Goal: Task Accomplishment & Management: Use online tool/utility

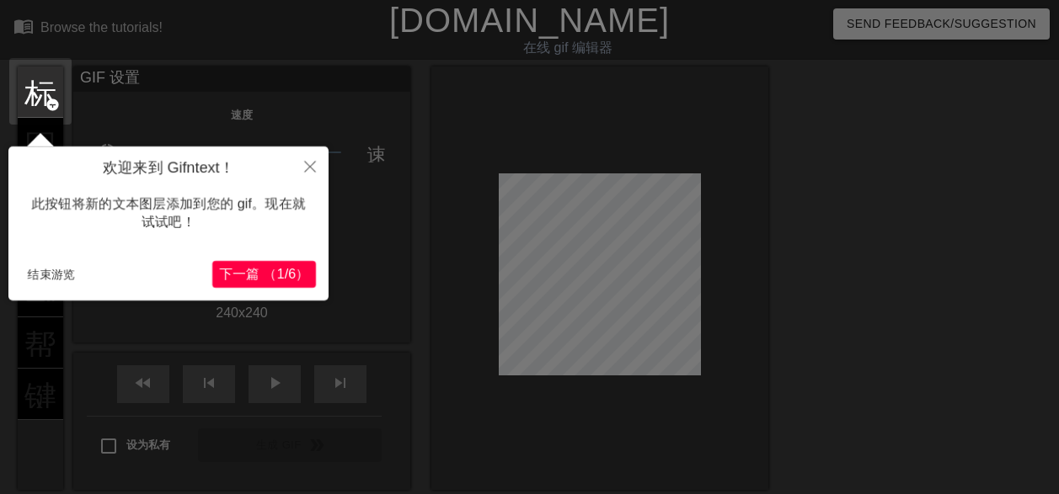
scroll to position [41, 0]
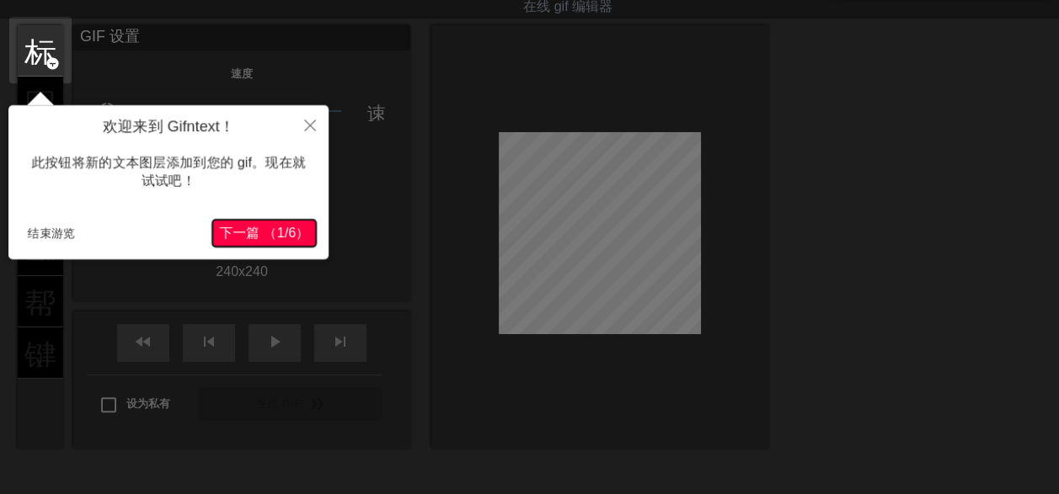
click at [278, 232] on span "下一篇 （1/6）" at bounding box center [264, 233] width 90 height 14
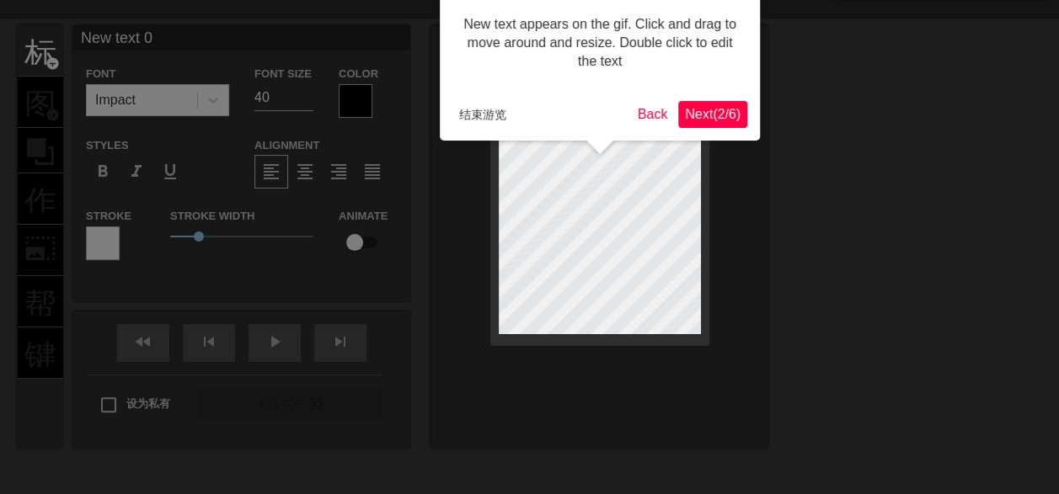
scroll to position [0, 0]
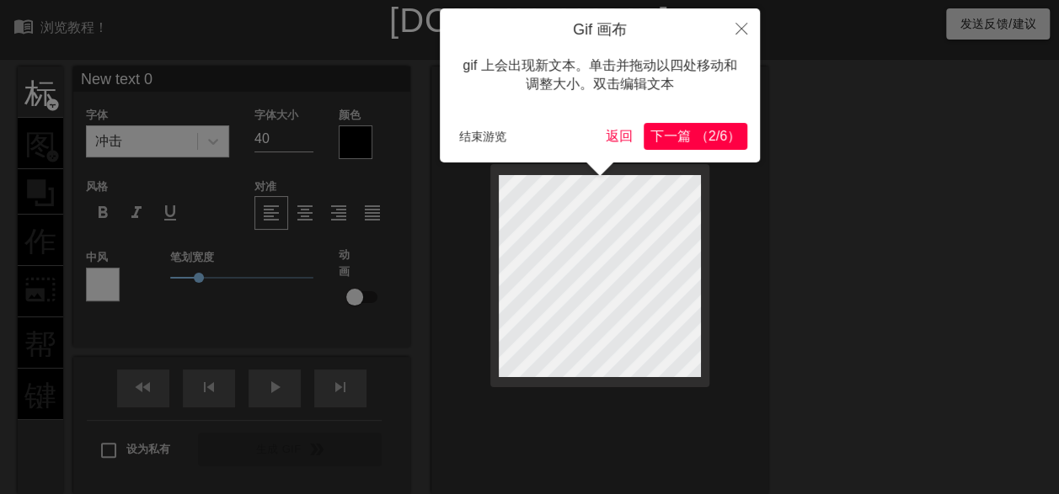
click at [711, 138] on span "下一篇 （2/6）" at bounding box center [695, 136] width 90 height 14
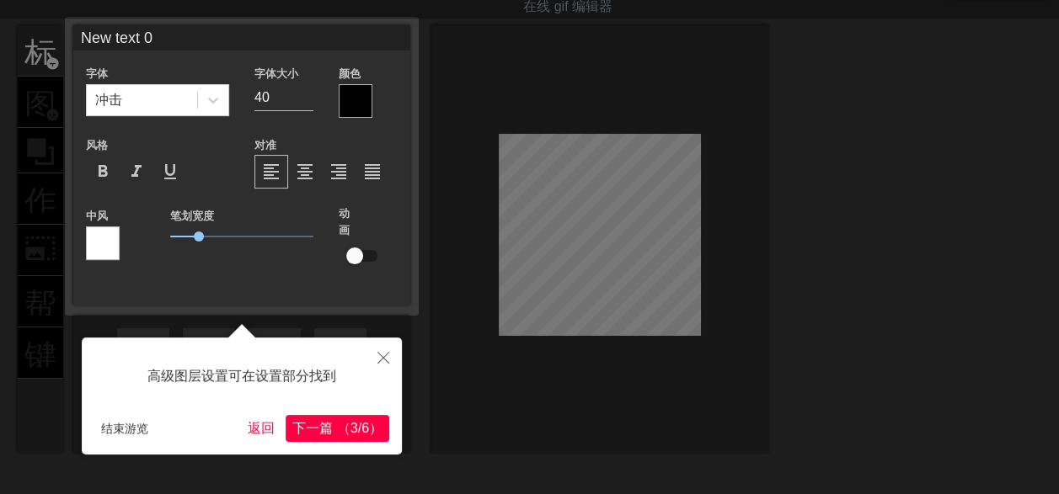
click at [317, 430] on span "下一篇 （3/6）" at bounding box center [337, 428] width 90 height 14
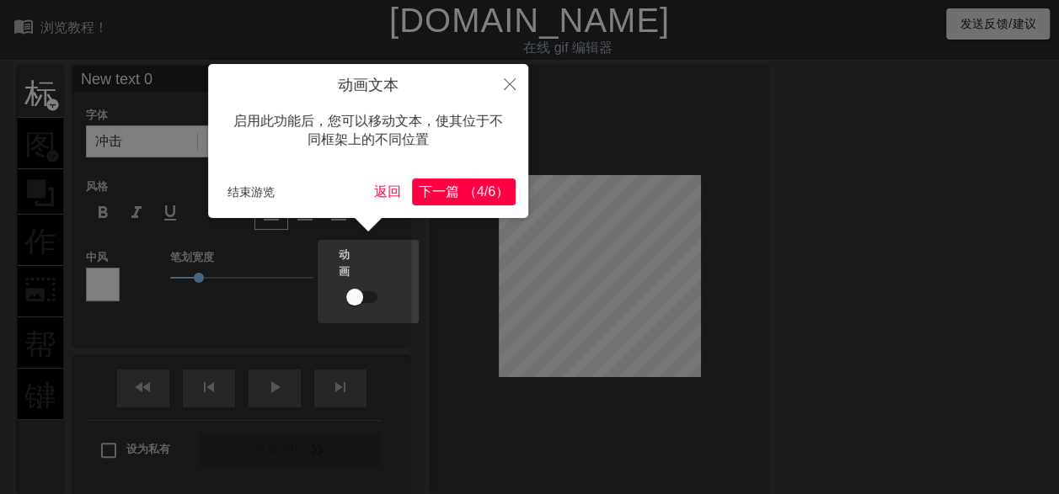
click at [447, 191] on span "下一篇 （4/6）" at bounding box center [464, 191] width 90 height 14
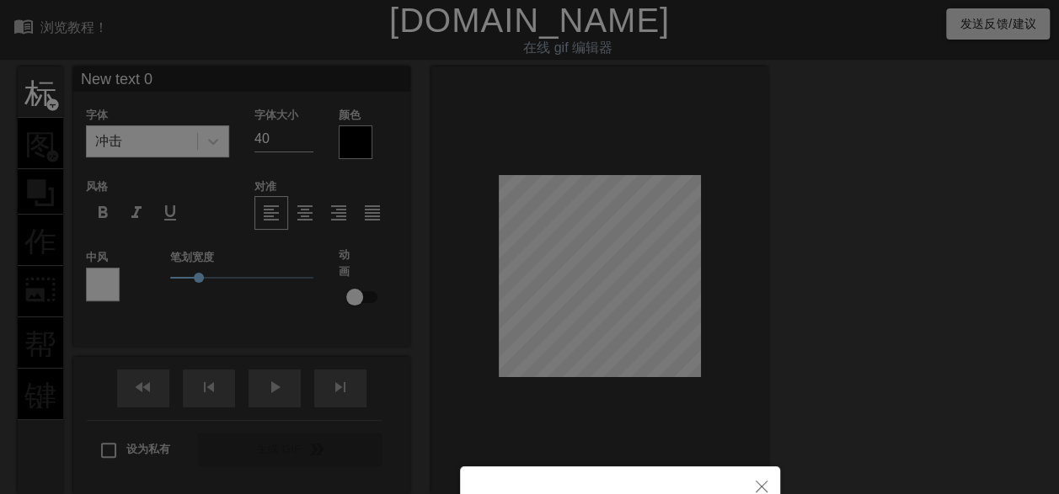
scroll to position [192, 0]
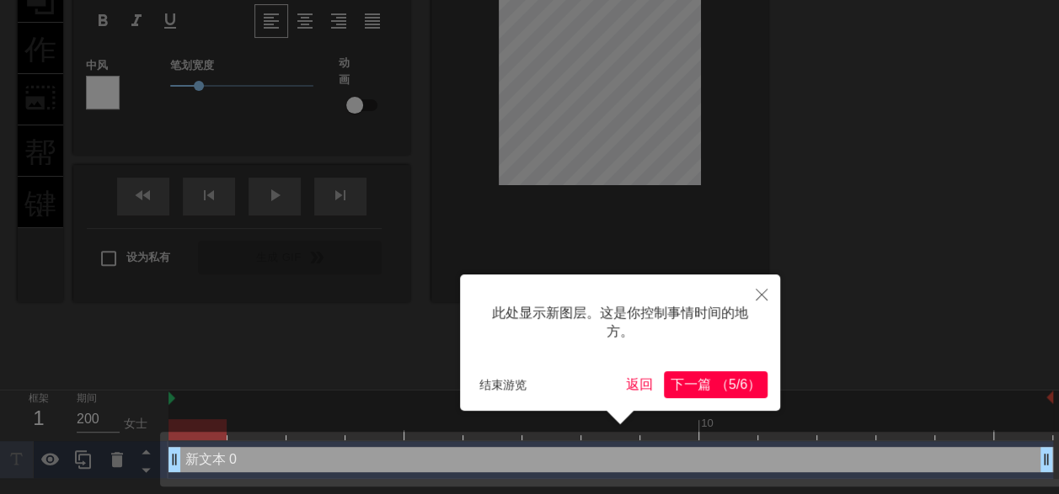
click at [721, 388] on span "下一篇 （5/6）" at bounding box center [716, 384] width 90 height 14
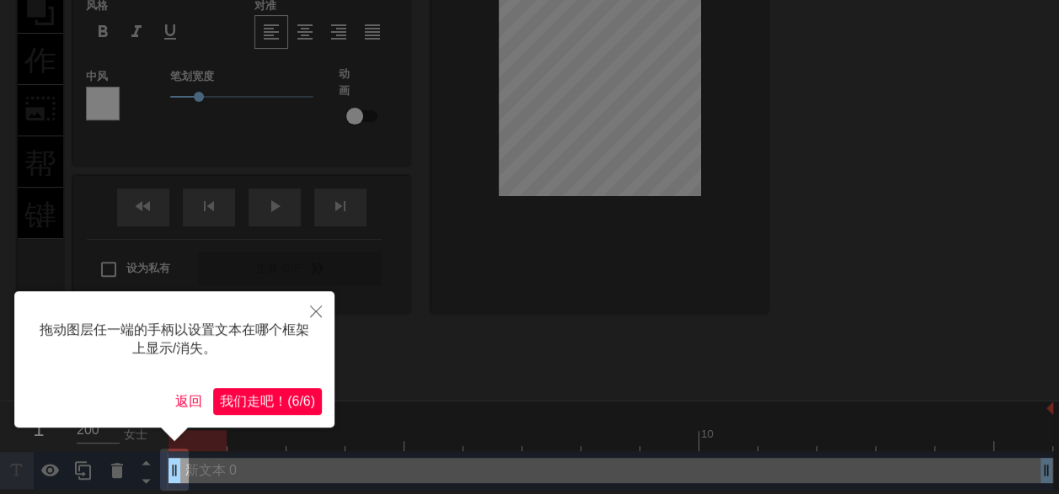
scroll to position [185, 0]
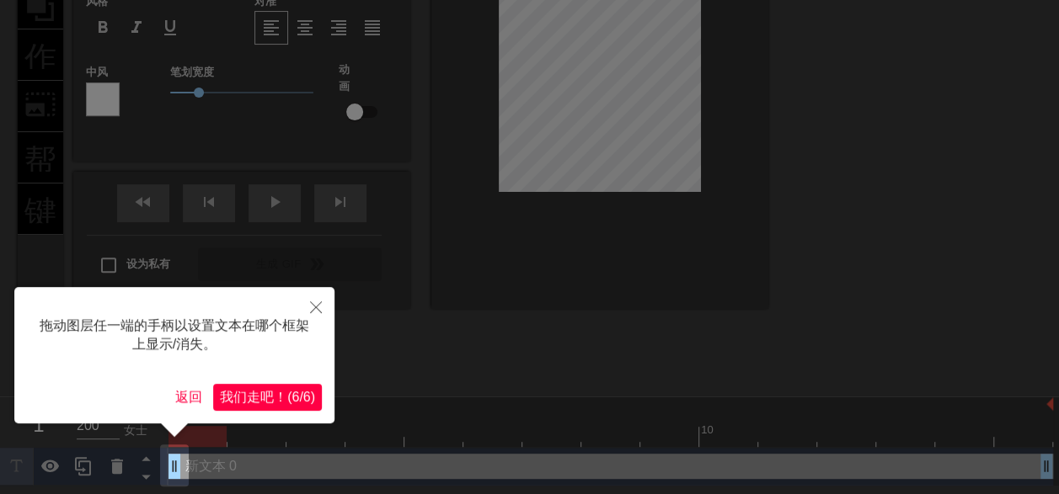
click at [248, 396] on span "我们走吧！(6/6)" at bounding box center [267, 397] width 95 height 14
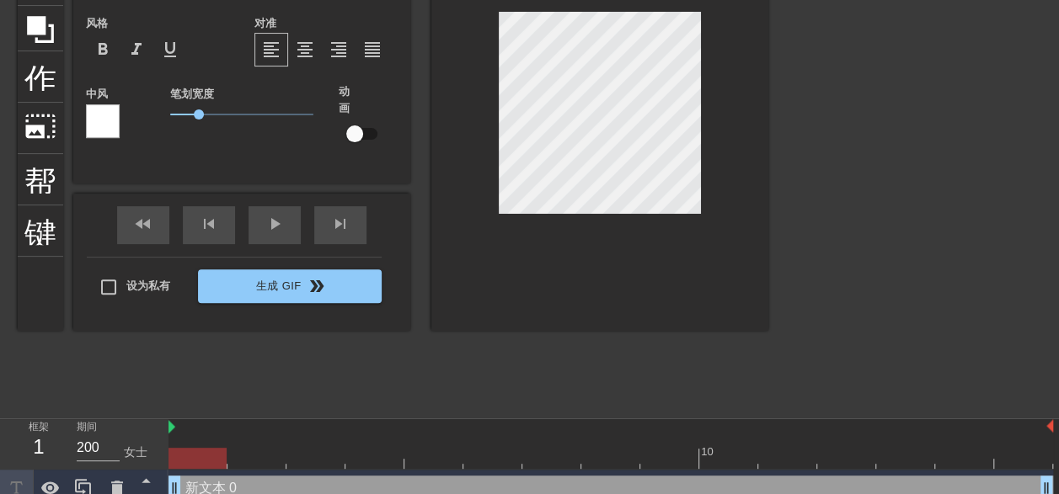
scroll to position [180, 0]
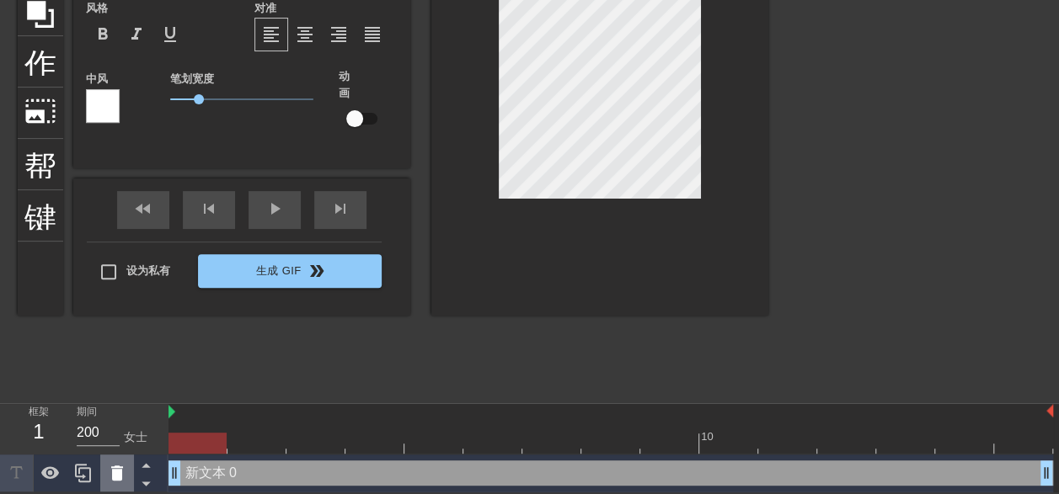
click at [110, 475] on icon at bounding box center [117, 473] width 20 height 20
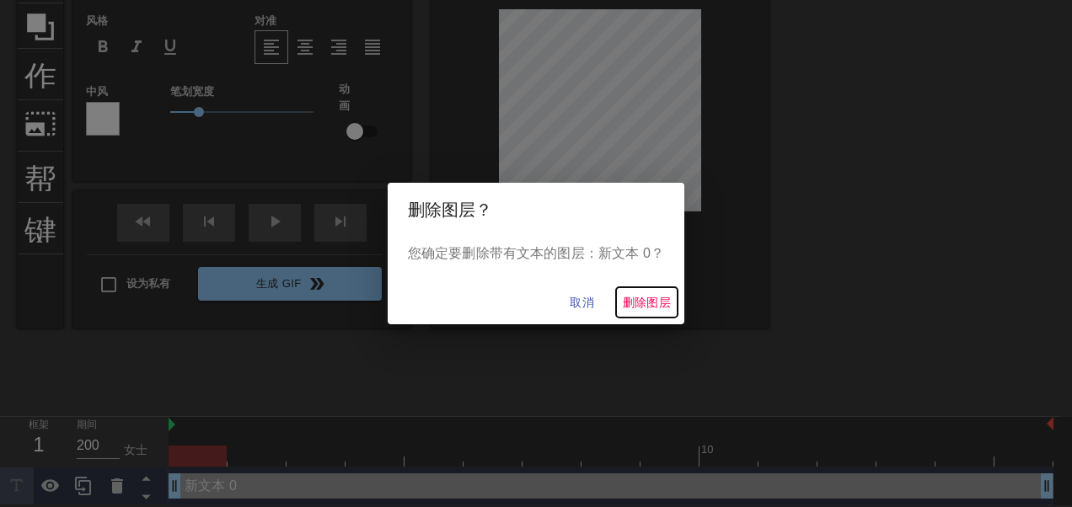
click at [641, 303] on span "删除图层" at bounding box center [647, 302] width 49 height 21
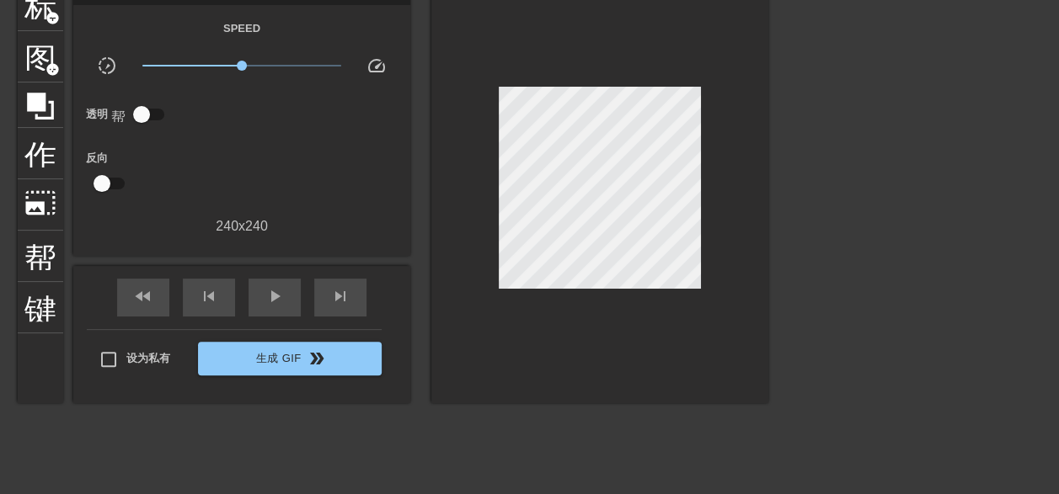
scroll to position [83, 0]
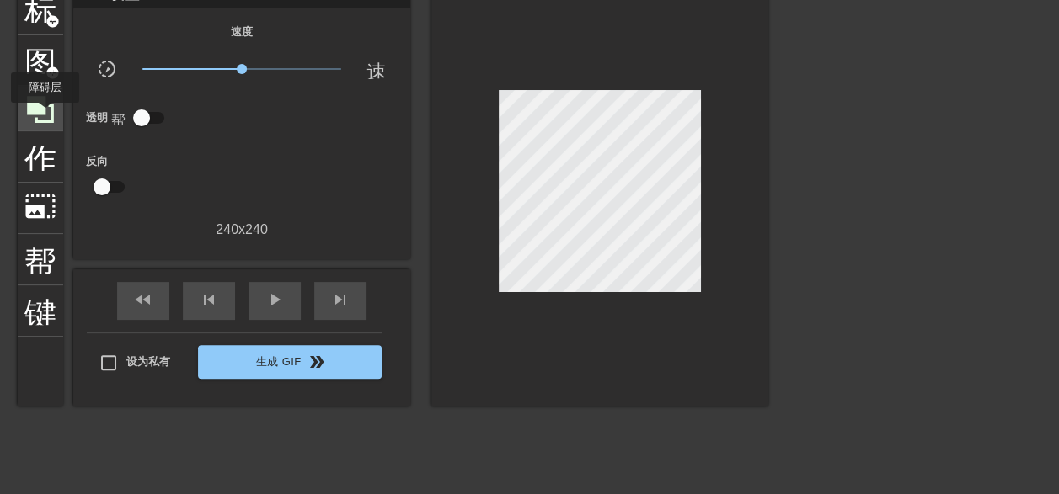
click at [45, 115] on icon at bounding box center [40, 110] width 32 height 32
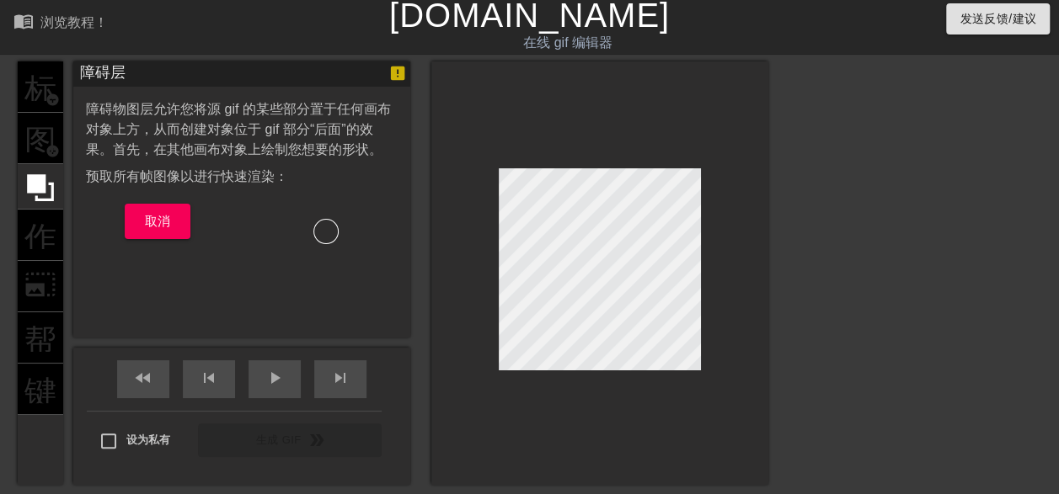
scroll to position [0, 0]
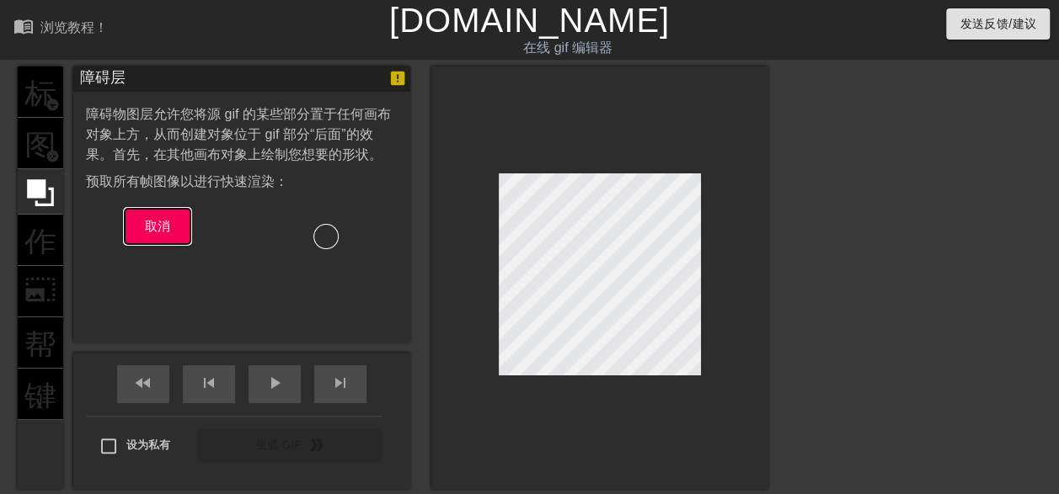
click at [168, 231] on span "取消" at bounding box center [158, 227] width 26 height 22
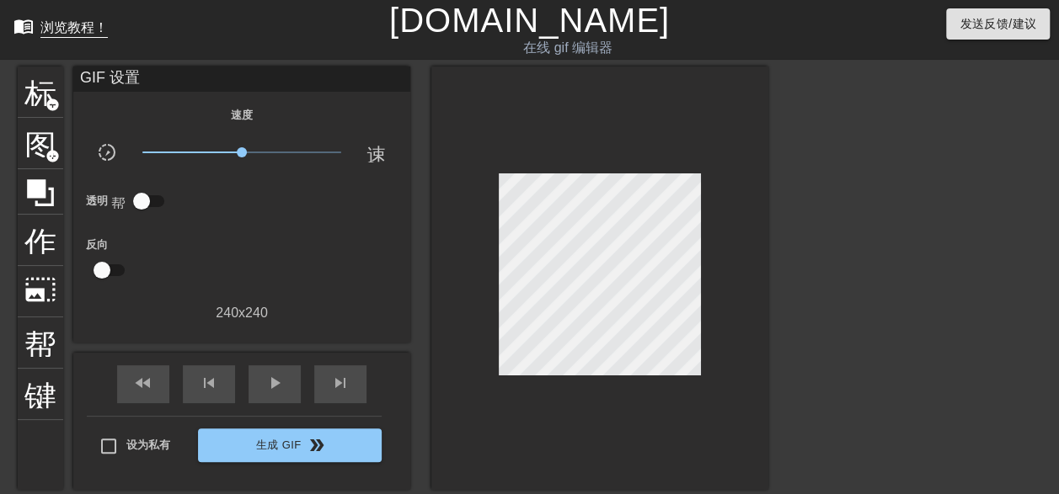
click at [68, 35] on div "浏览教程！" at bounding box center [73, 27] width 67 height 14
click at [142, 202] on input "checkbox" at bounding box center [142, 201] width 96 height 32
checkbox input "true"
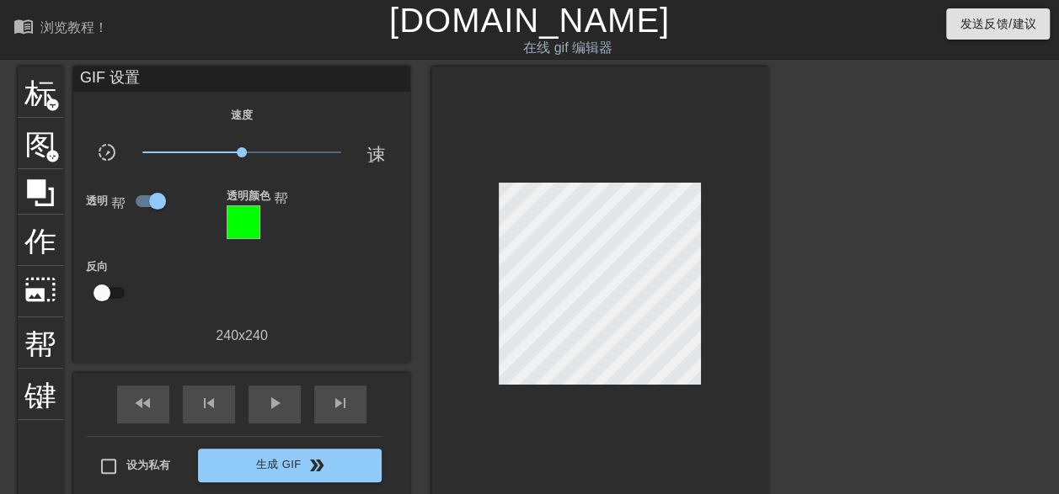
click at [249, 222] on div at bounding box center [244, 223] width 34 height 34
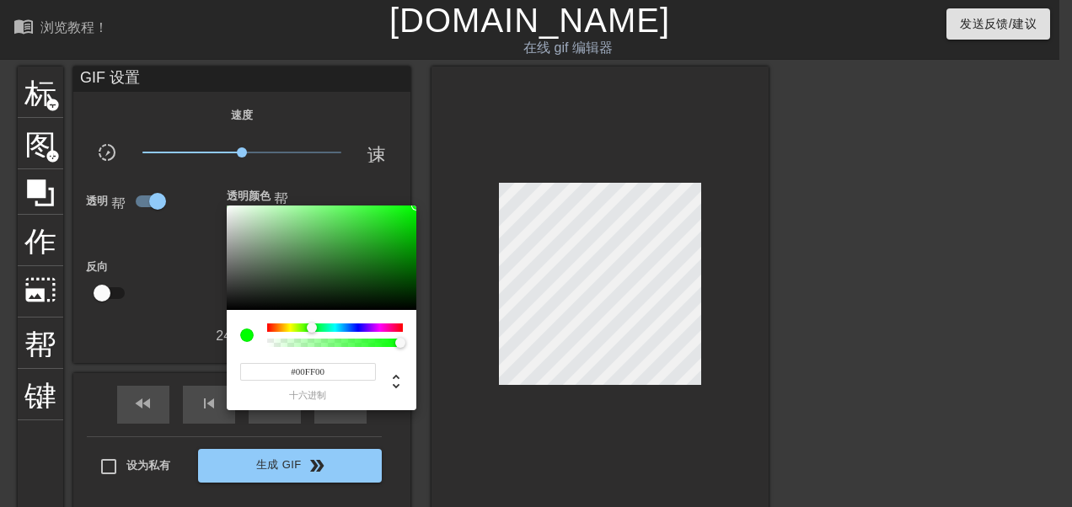
type input "0"
drag, startPoint x: 397, startPoint y: 346, endPoint x: 246, endPoint y: 345, distance: 150.8
click at [246, 345] on div at bounding box center [321, 335] width 163 height 24
click at [152, 242] on div at bounding box center [536, 253] width 1072 height 507
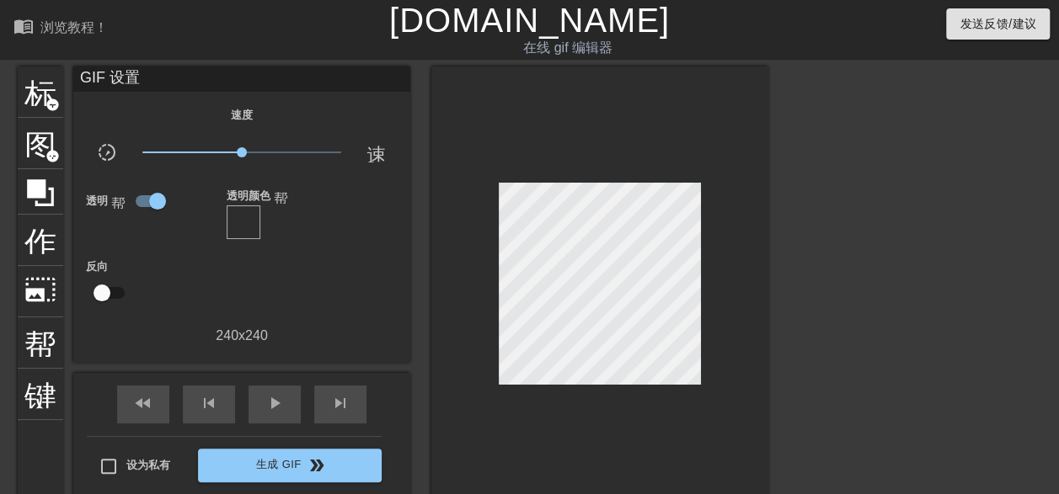
click at [99, 198] on font "透明" at bounding box center [97, 201] width 22 height 13
click at [118, 202] on span "帮助" at bounding box center [118, 202] width 14 height 14
click at [36, 142] on span "图像" at bounding box center [40, 142] width 32 height 32
click at [49, 200] on icon at bounding box center [40, 192] width 27 height 27
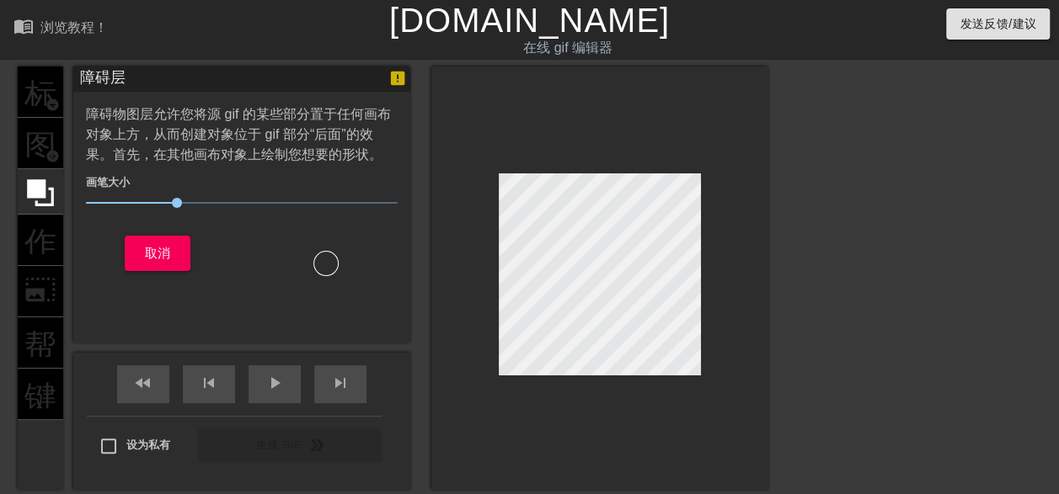
click at [50, 120] on div "标题 add_circle 图像 add_circle 作物 photo_size_select_large 帮助 键盘" at bounding box center [40, 279] width 45 height 424
click at [167, 251] on span "取消" at bounding box center [158, 254] width 26 height 22
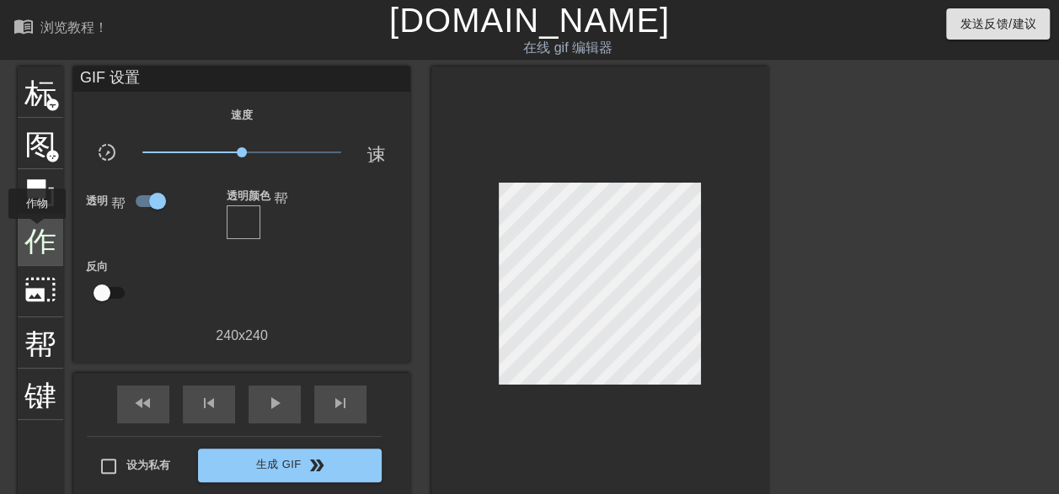
click at [37, 231] on span "作物" at bounding box center [40, 238] width 32 height 32
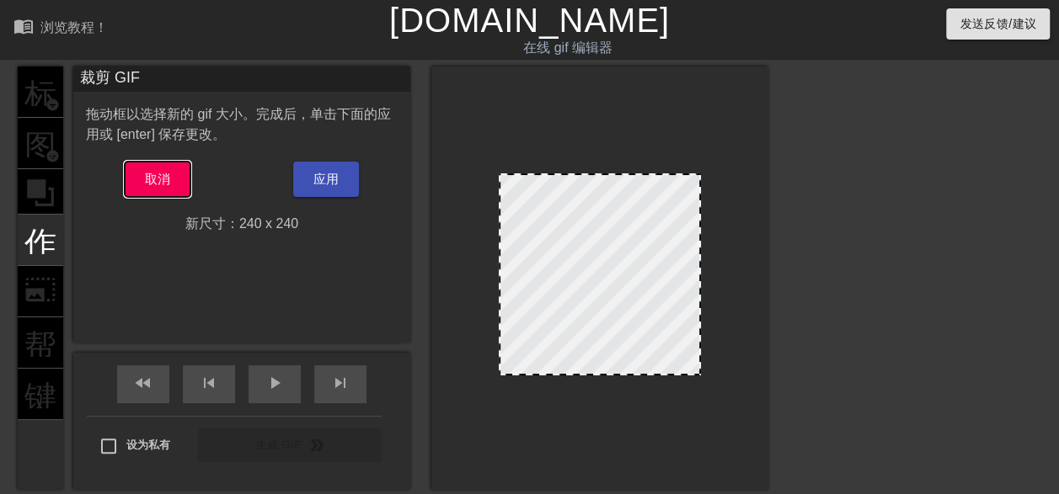
click at [156, 179] on span "取消" at bounding box center [158, 179] width 26 height 22
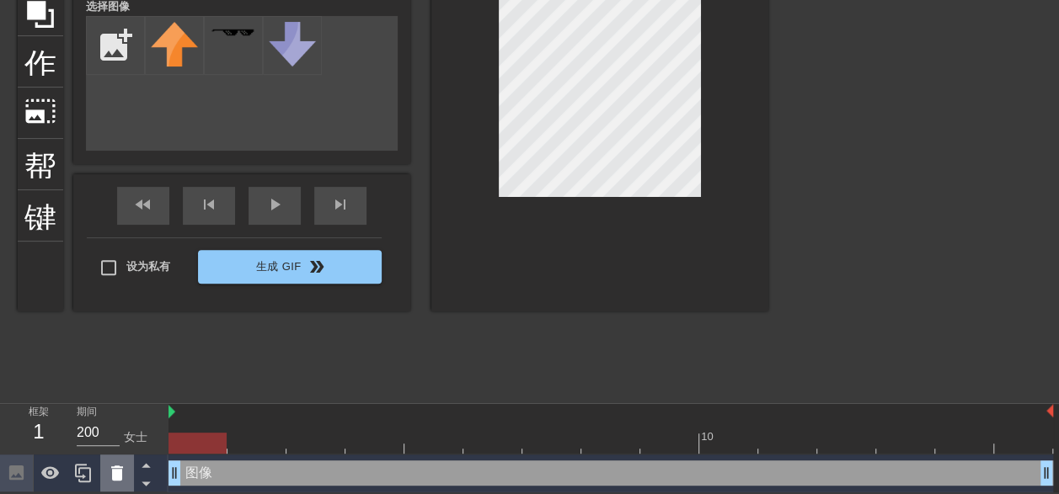
click at [119, 473] on icon at bounding box center [117, 473] width 12 height 15
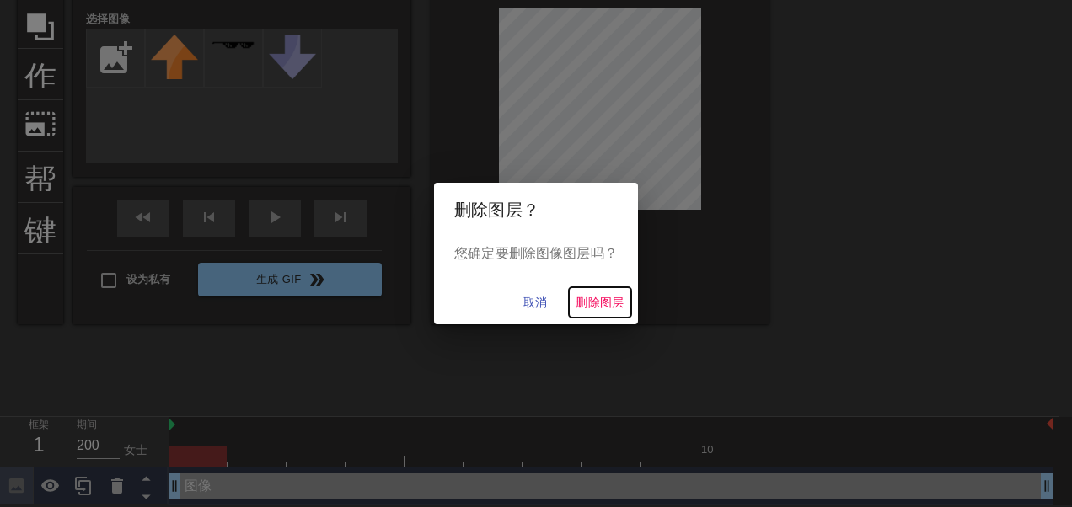
click at [596, 298] on span "删除图层" at bounding box center [599, 302] width 49 height 21
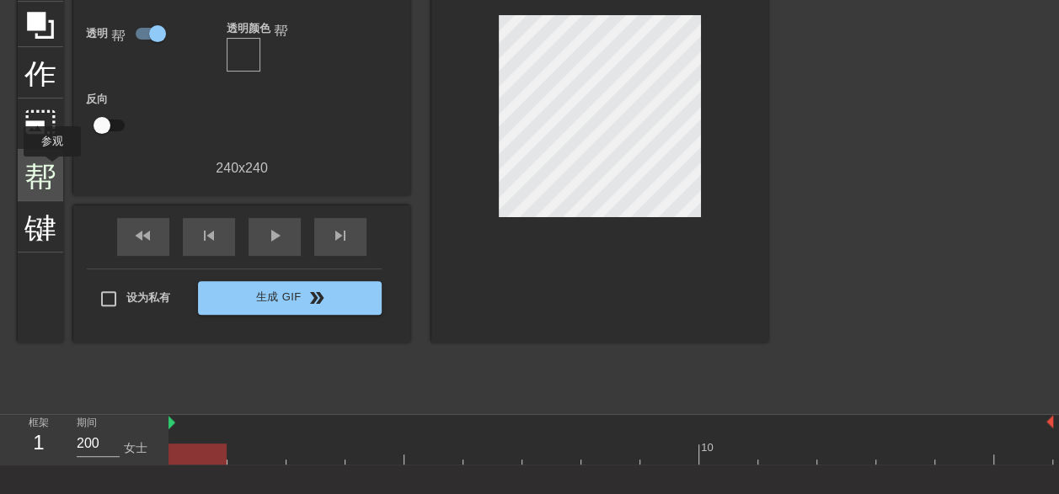
click at [52, 168] on span "帮助" at bounding box center [40, 174] width 32 height 32
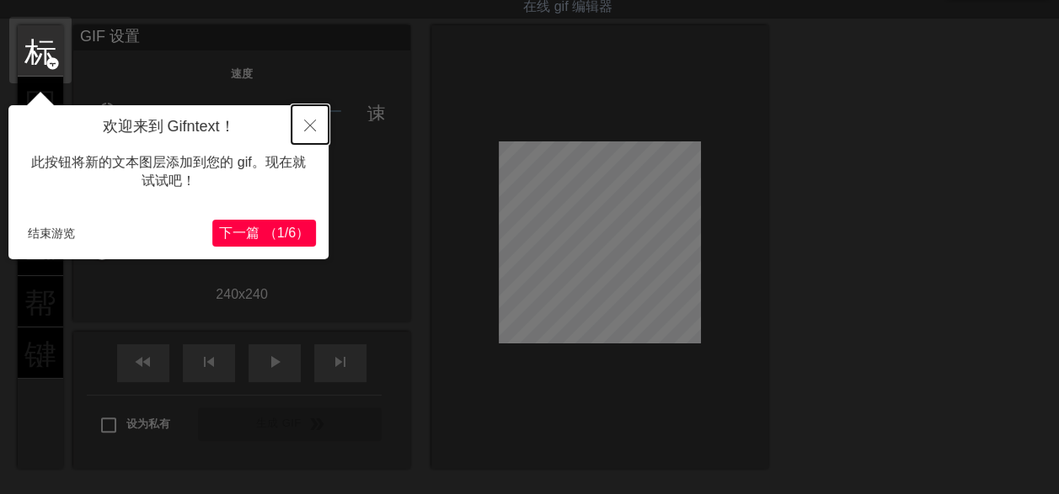
click at [308, 125] on icon "关闭" at bounding box center [310, 126] width 12 height 12
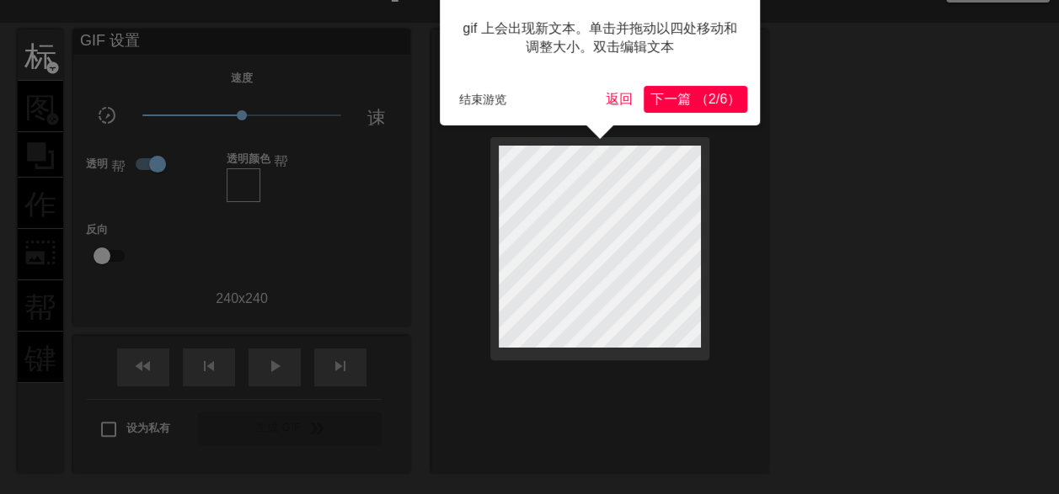
scroll to position [0, 0]
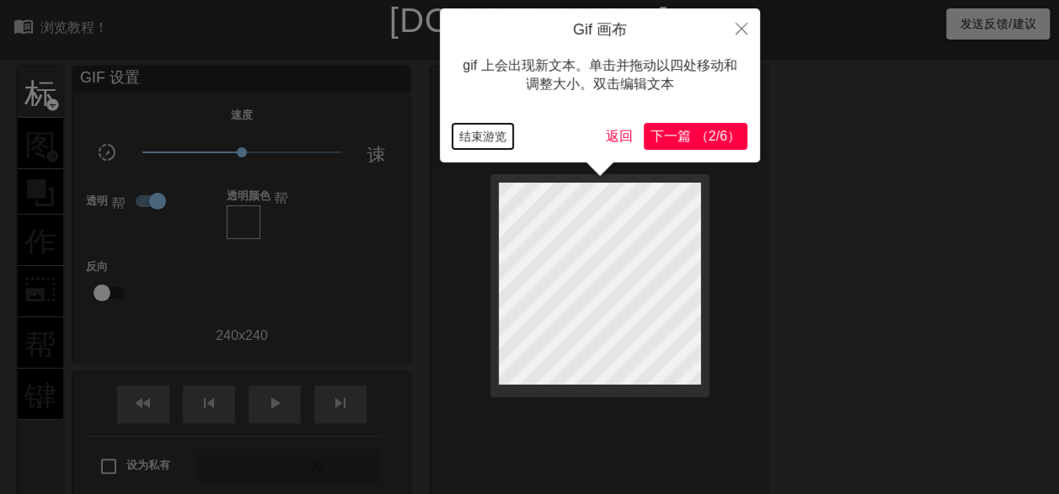
click at [480, 135] on button "结束游览" at bounding box center [482, 136] width 61 height 25
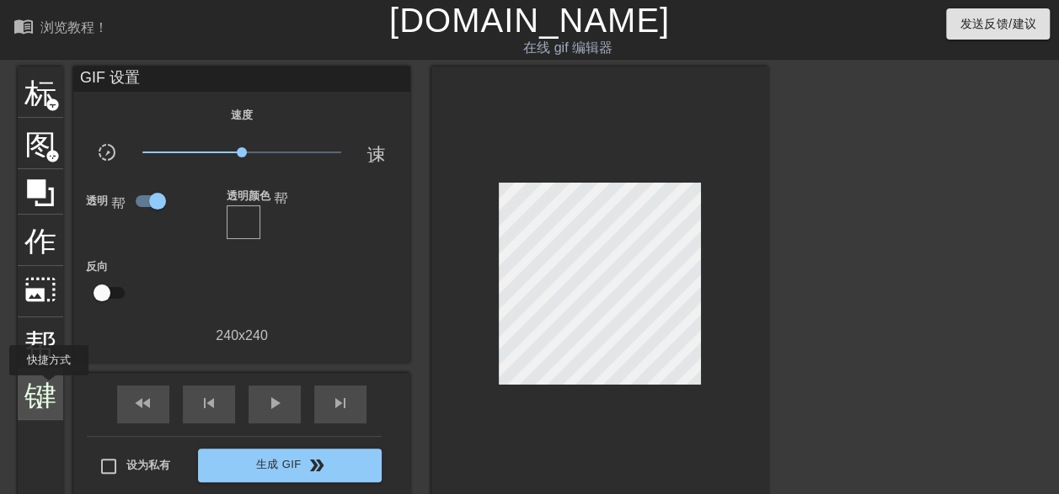
click at [49, 387] on span "键盘" at bounding box center [40, 393] width 32 height 32
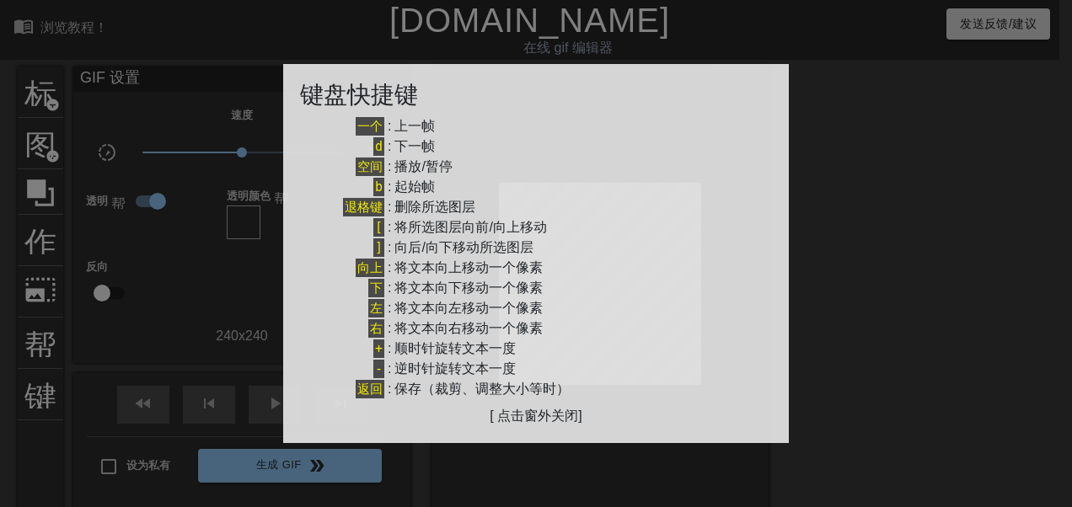
click at [840, 109] on div at bounding box center [536, 253] width 1072 height 507
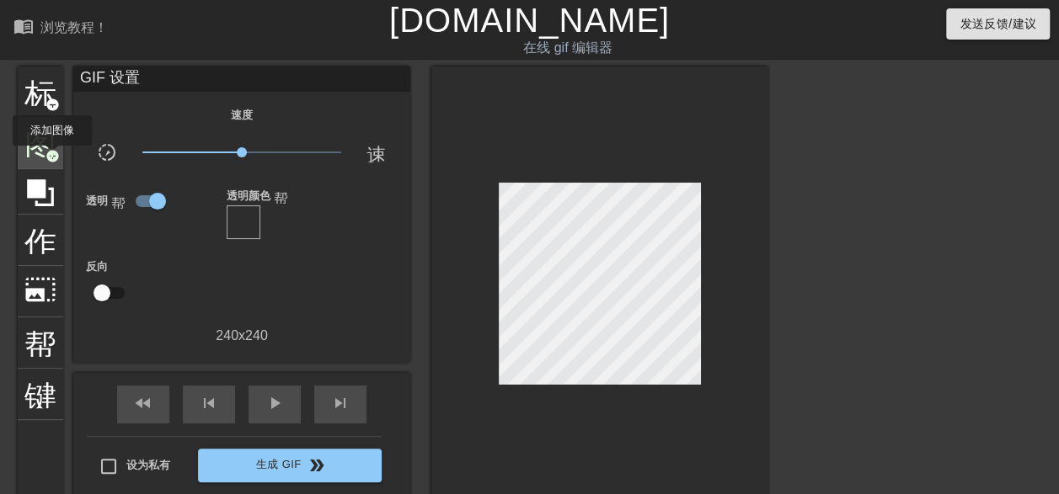
click at [51, 158] on span "add_circle" at bounding box center [52, 156] width 14 height 14
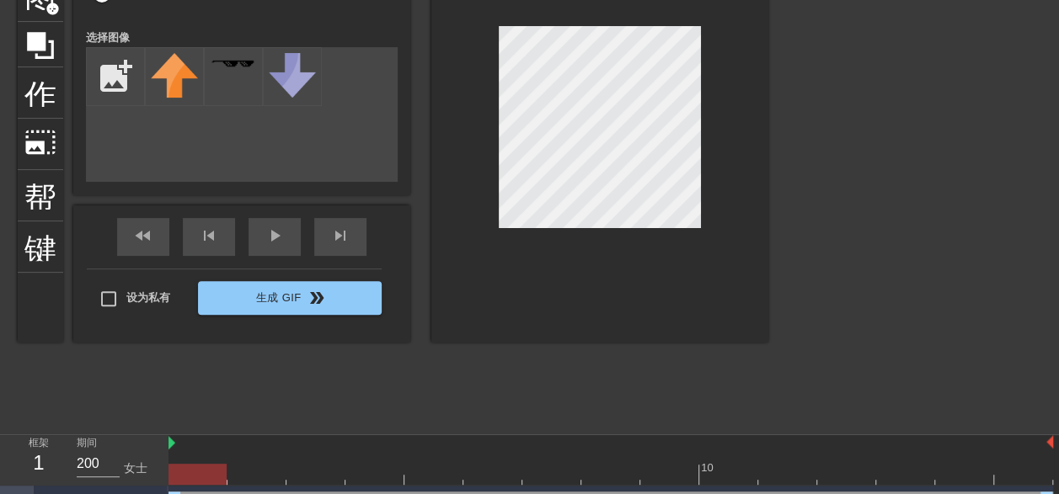
scroll to position [180, 0]
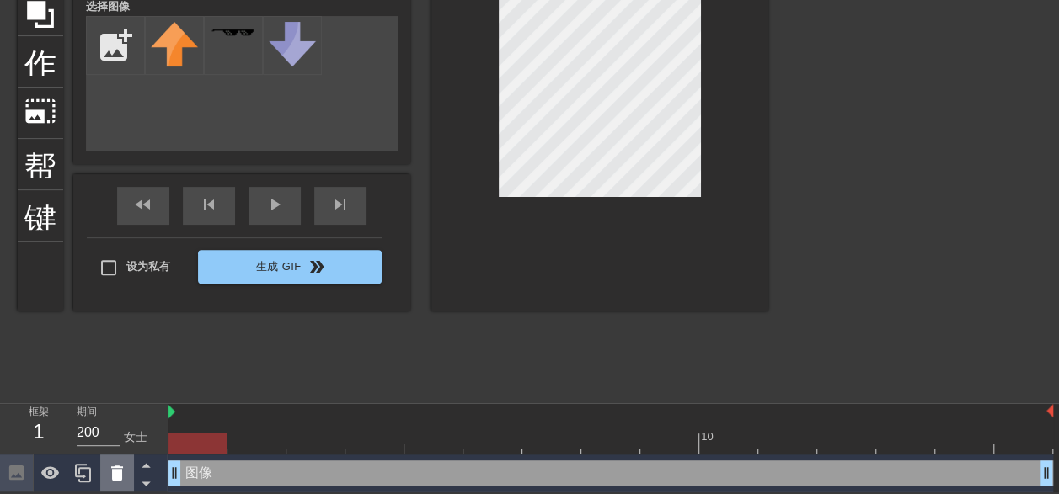
click at [124, 475] on icon at bounding box center [117, 473] width 20 height 20
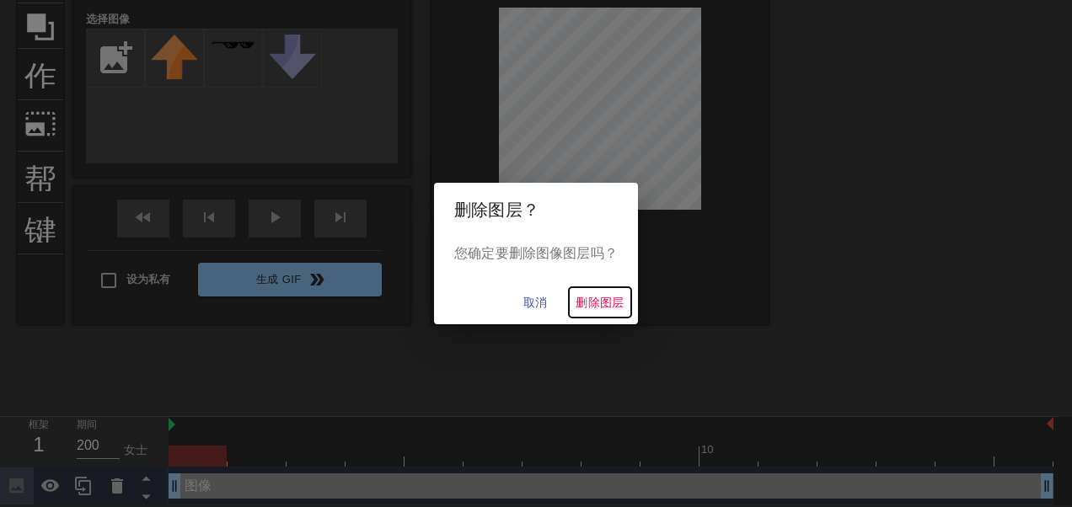
click at [607, 300] on span "删除图层" at bounding box center [599, 302] width 49 height 21
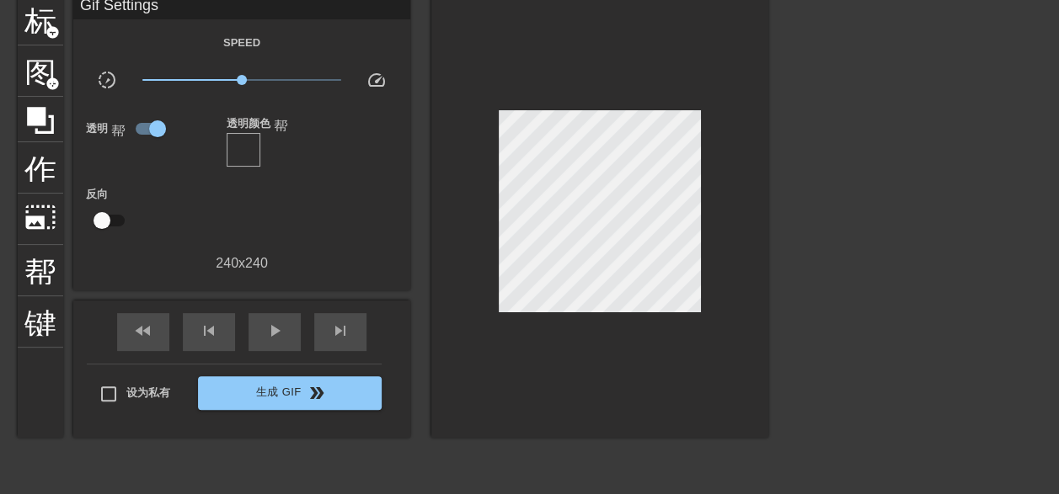
scroll to position [0, 0]
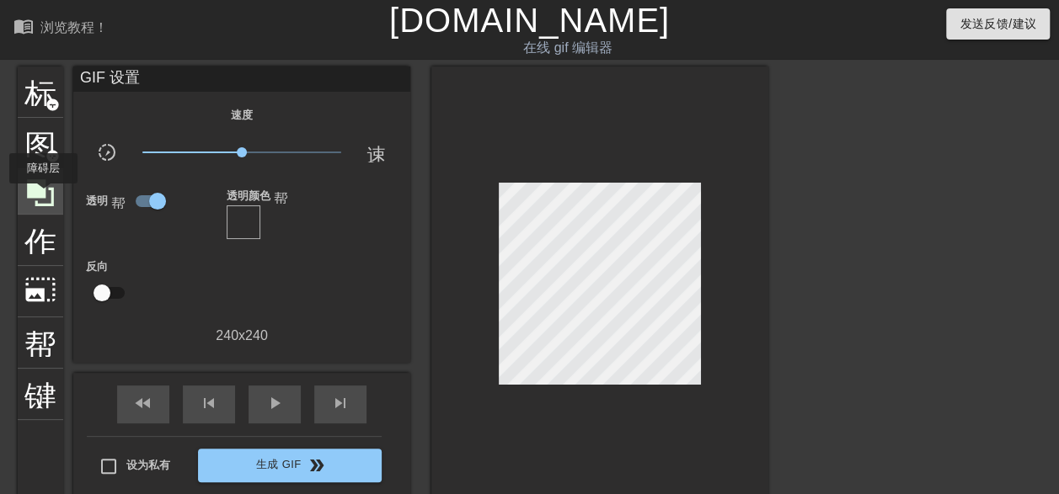
click at [44, 195] on icon at bounding box center [40, 193] width 32 height 32
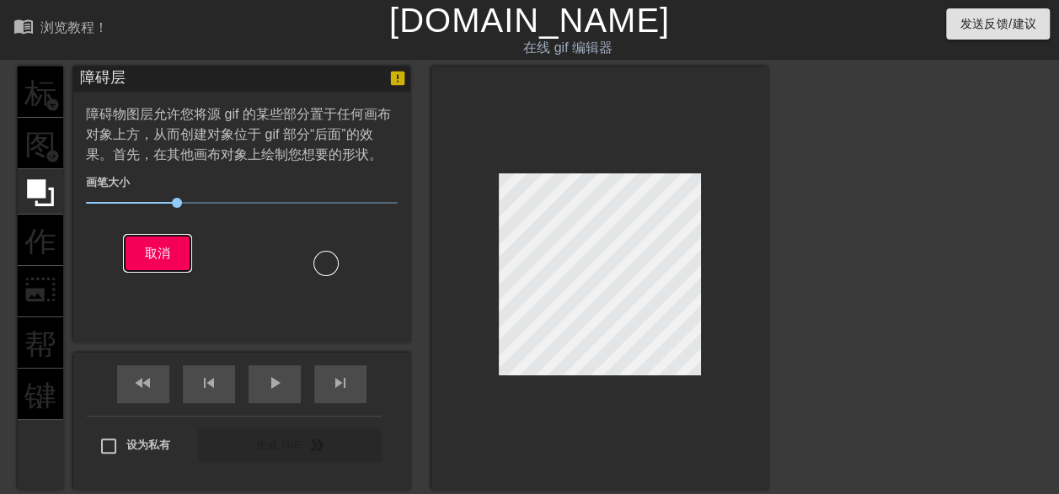
click at [163, 257] on span "取消" at bounding box center [158, 254] width 26 height 22
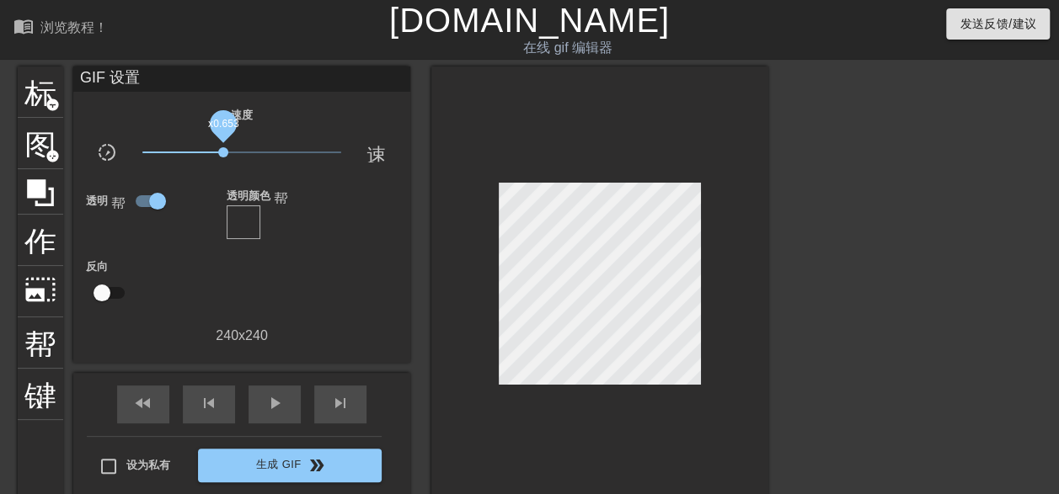
drag, startPoint x: 243, startPoint y: 153, endPoint x: 223, endPoint y: 157, distance: 19.7
click at [223, 157] on span "x0.653" at bounding box center [223, 152] width 10 height 10
drag, startPoint x: 223, startPoint y: 157, endPoint x: 243, endPoint y: 157, distance: 19.4
click at [242, 157] on span "0.989 倍" at bounding box center [241, 152] width 10 height 10
click at [243, 155] on span "0.676 倍" at bounding box center [243, 152] width 10 height 10
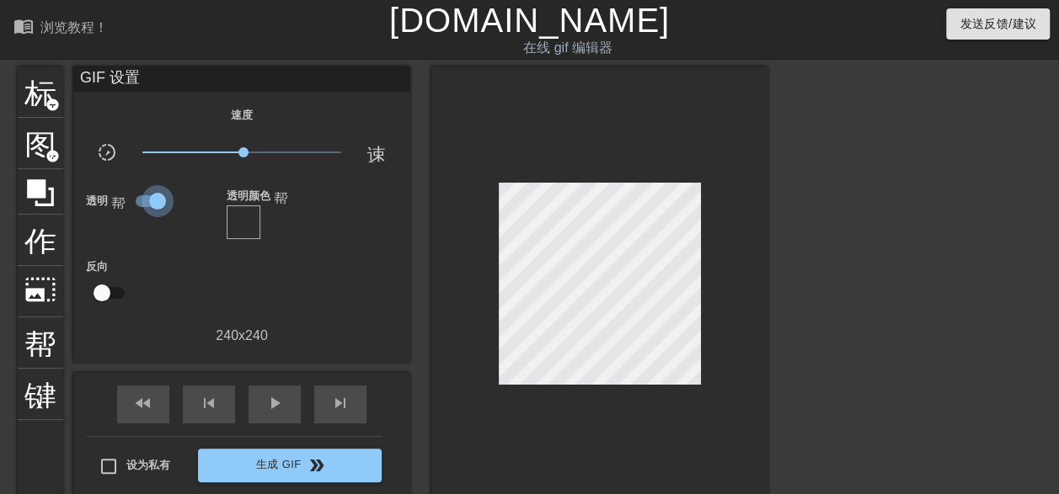
click at [147, 197] on input "checkbox" at bounding box center [158, 201] width 96 height 32
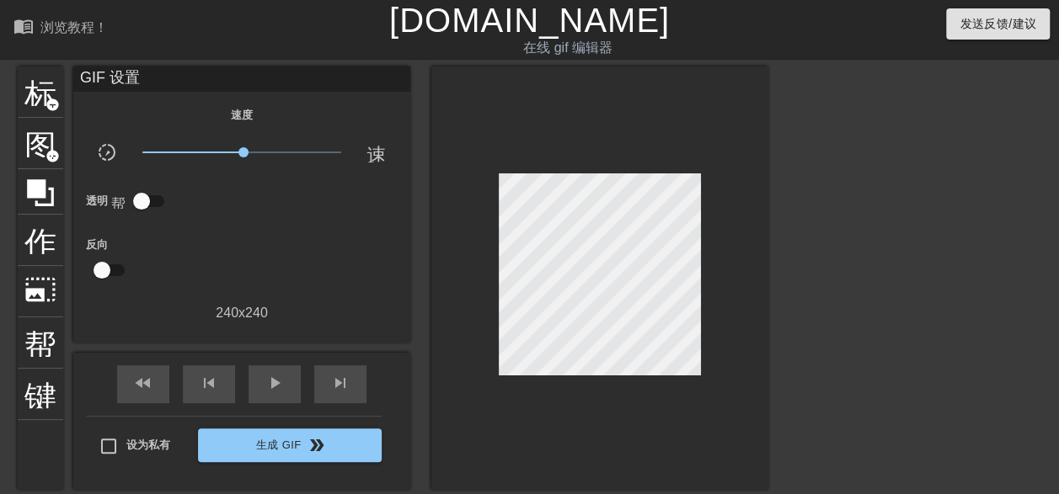
click at [147, 199] on input "checkbox" at bounding box center [142, 201] width 96 height 32
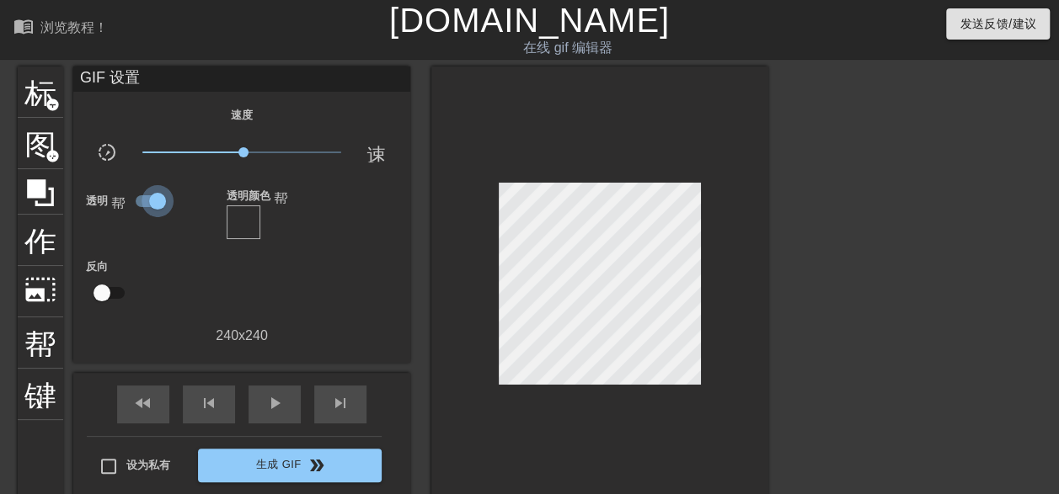
click at [147, 199] on input "checkbox" at bounding box center [158, 201] width 96 height 32
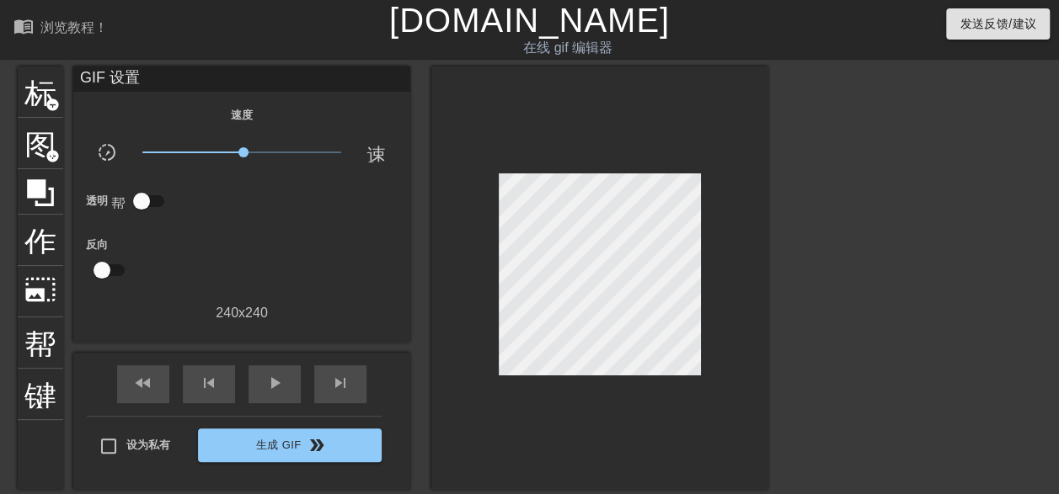
click at [152, 202] on input "checkbox" at bounding box center [142, 201] width 96 height 32
checkbox input "true"
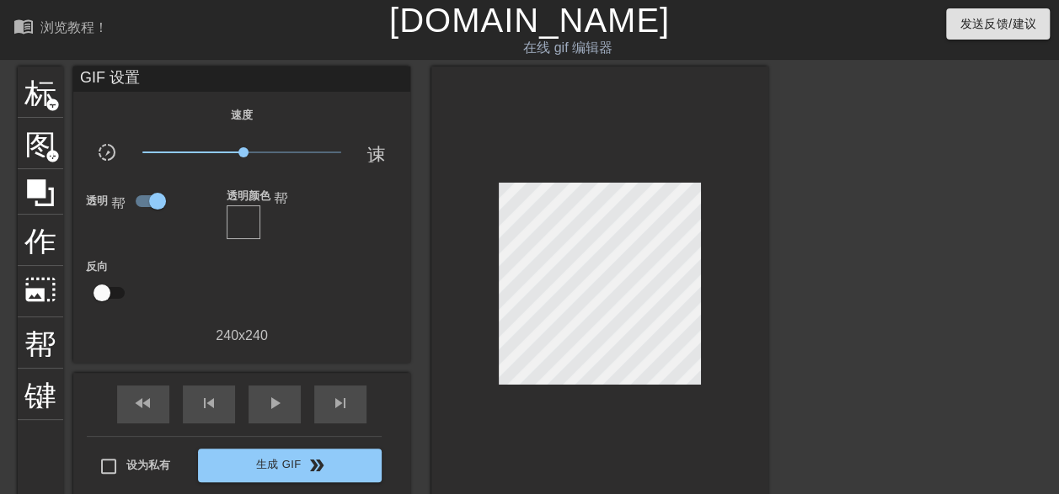
click at [240, 220] on div at bounding box center [244, 223] width 34 height 34
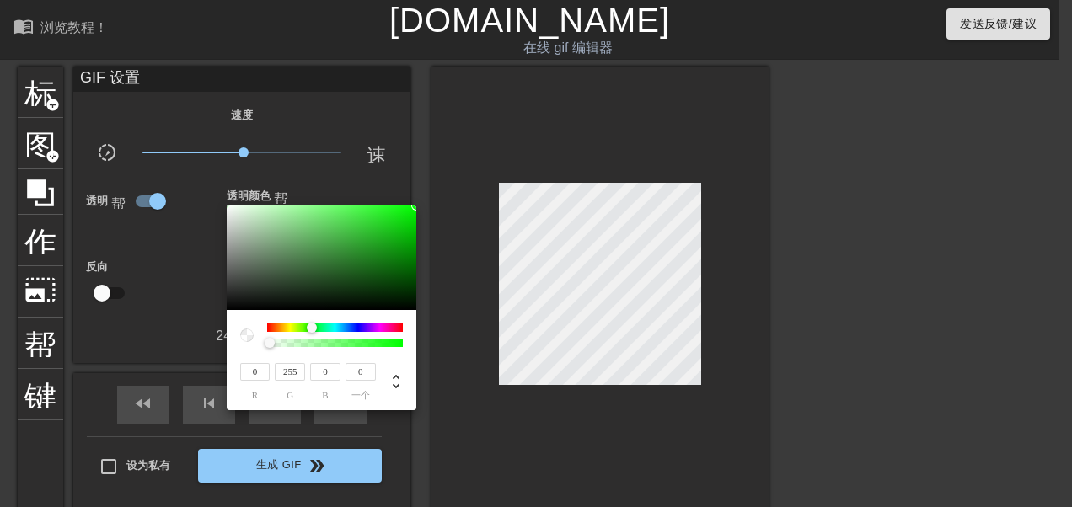
click at [190, 243] on div at bounding box center [536, 253] width 1072 height 507
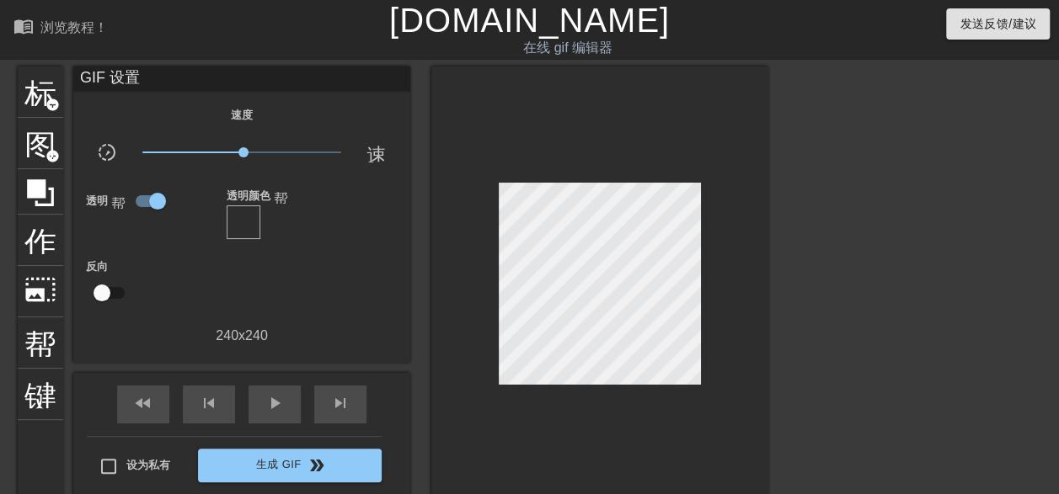
click at [115, 296] on input "checkbox" at bounding box center [102, 293] width 96 height 32
click at [118, 293] on input "checkbox" at bounding box center [118, 293] width 96 height 32
checkbox input "false"
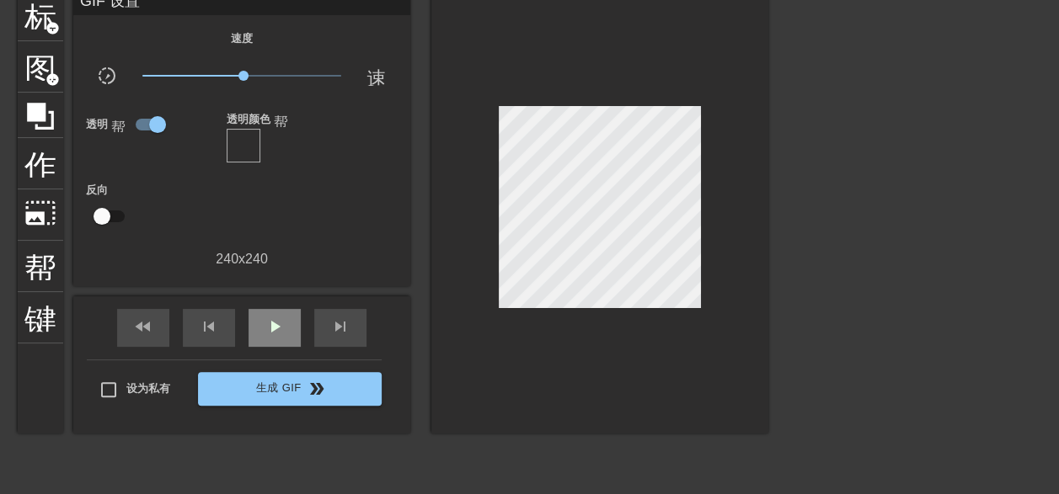
scroll to position [84, 0]
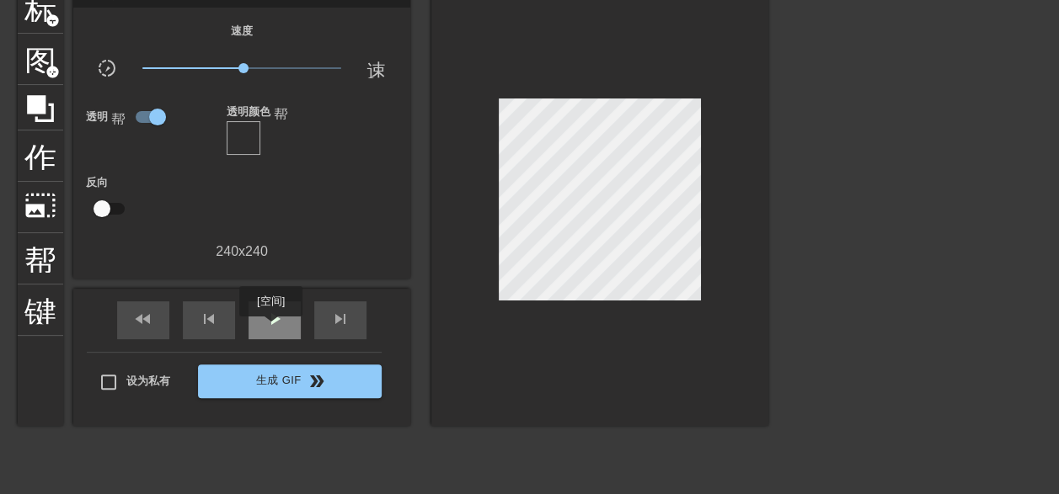
click at [268, 324] on span "play_arrow" at bounding box center [275, 319] width 20 height 20
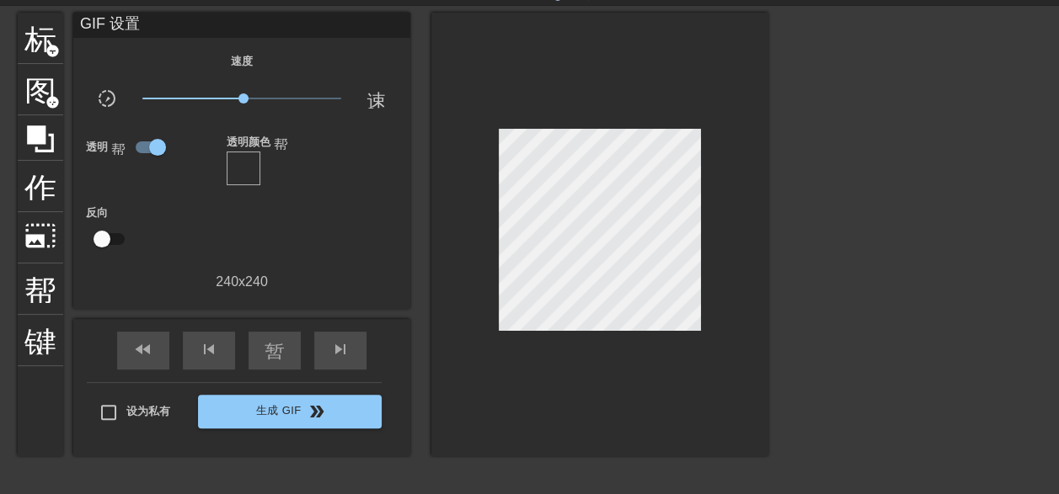
scroll to position [0, 0]
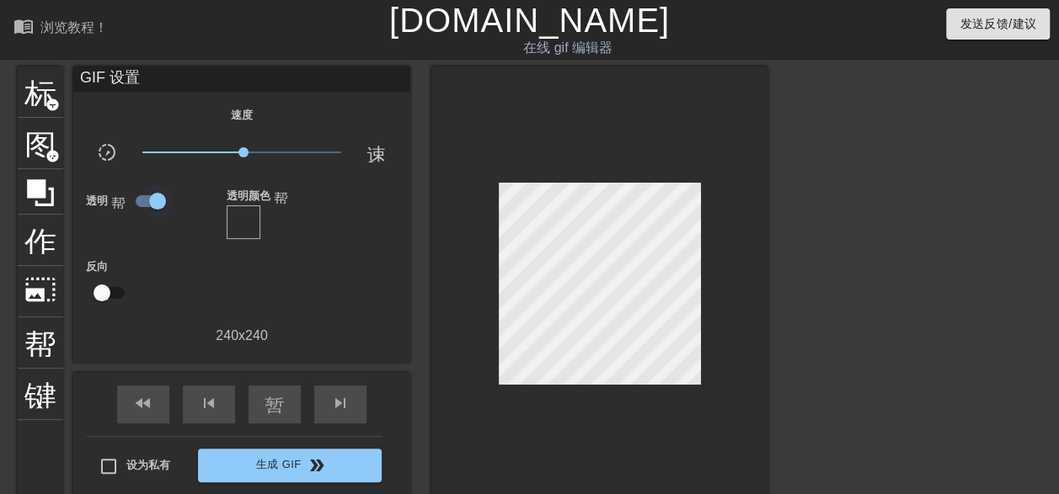
click at [149, 199] on input "checkbox" at bounding box center [158, 201] width 96 height 32
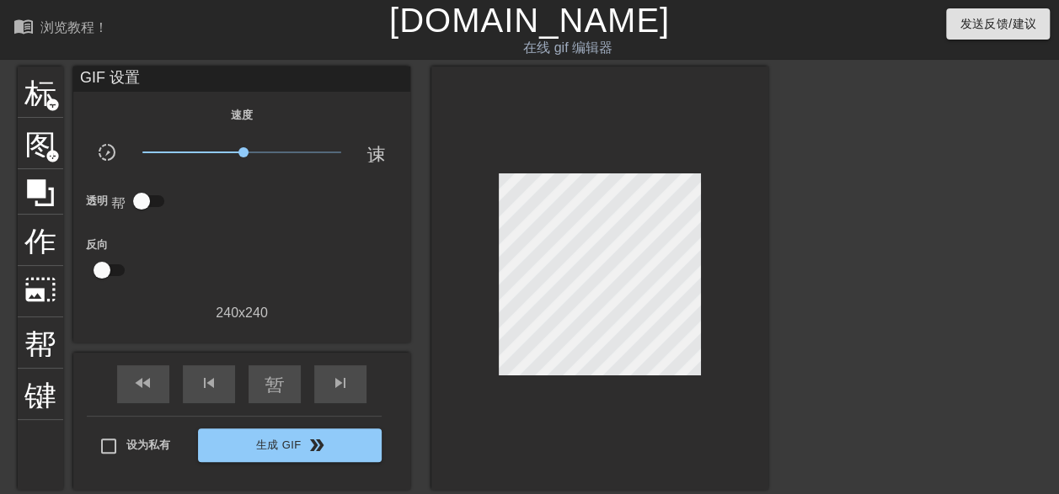
click at [155, 198] on input "checkbox" at bounding box center [142, 201] width 96 height 32
checkbox input "true"
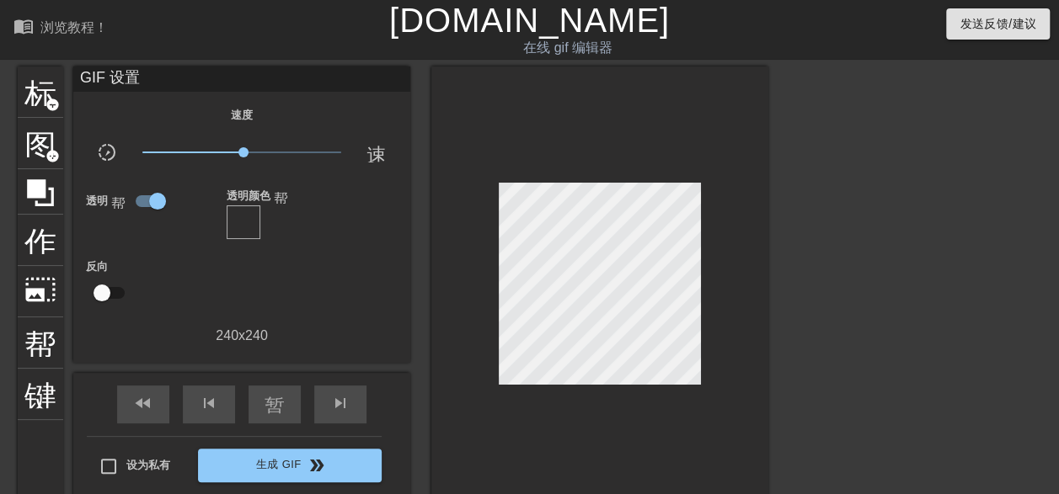
click at [249, 214] on div at bounding box center [244, 223] width 34 height 34
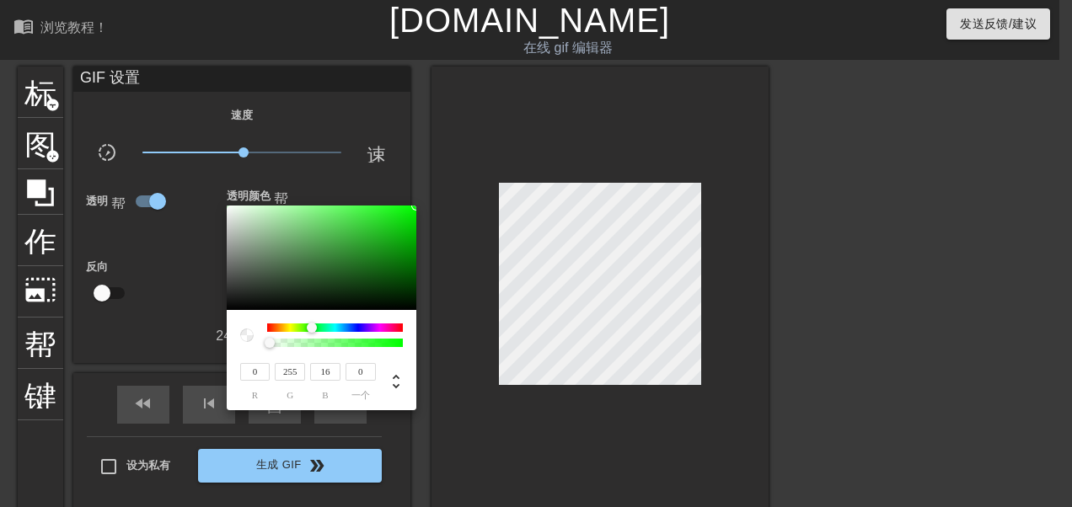
click at [313, 327] on div at bounding box center [312, 328] width 10 height 10
type input "6"
type input "3"
type input "0"
type input "255"
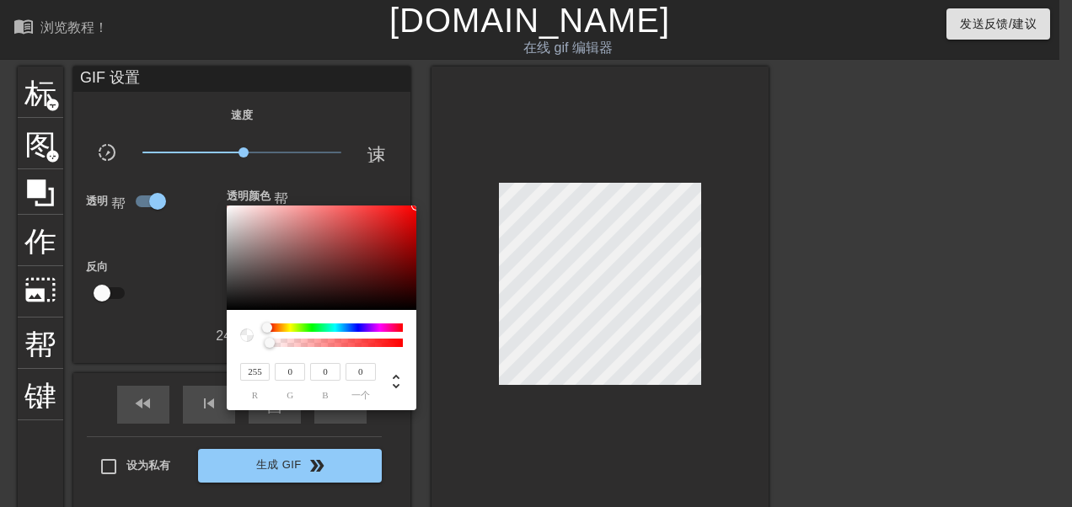
drag, startPoint x: 313, startPoint y: 327, endPoint x: 227, endPoint y: 327, distance: 86.8
click at [227, 327] on div "255 r 0 g 0 b 0 一个" at bounding box center [322, 360] width 190 height 100
click at [244, 334] on div at bounding box center [246, 335] width 13 height 13
click at [248, 334] on div at bounding box center [246, 335] width 13 height 13
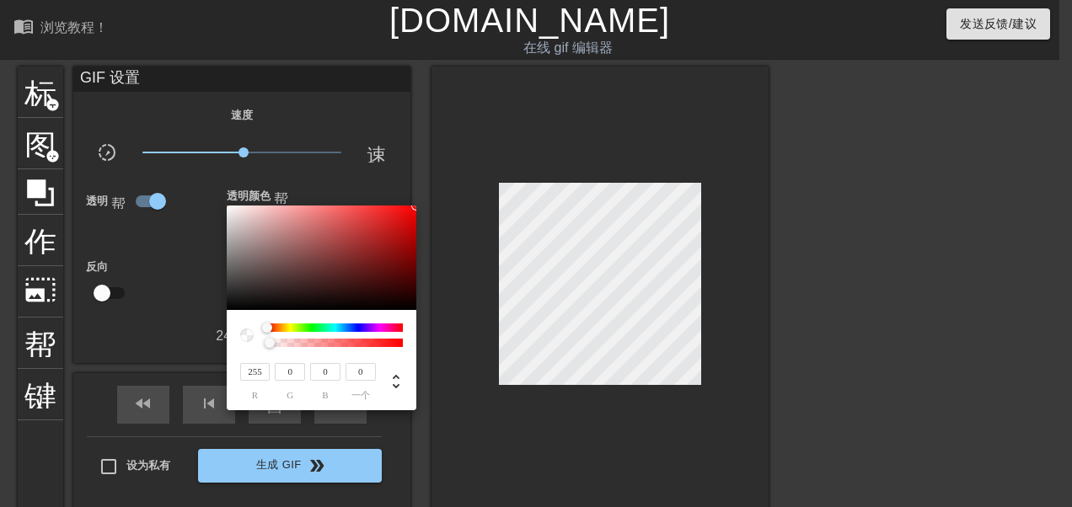
drag, startPoint x: 297, startPoint y: 371, endPoint x: 268, endPoint y: 366, distance: 29.1
click at [268, 366] on div "255 r 0 g 0 b 0 一个" at bounding box center [305, 381] width 141 height 40
type input "2"
type input "1"
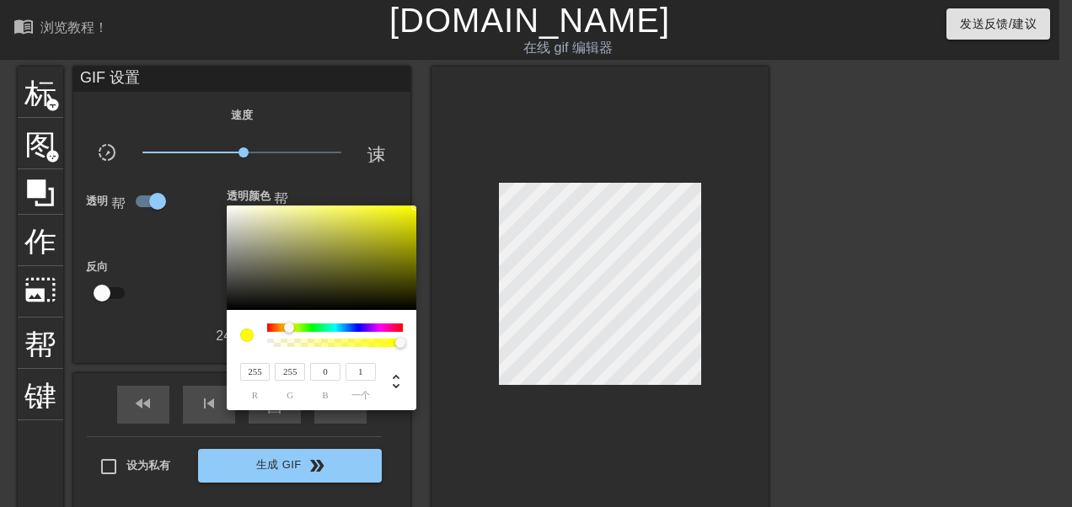
type input "255"
drag, startPoint x: 330, startPoint y: 369, endPoint x: 297, endPoint y: 369, distance: 33.7
click at [297, 369] on div "255 r 255 g 2 b 1 一个" at bounding box center [305, 381] width 141 height 40
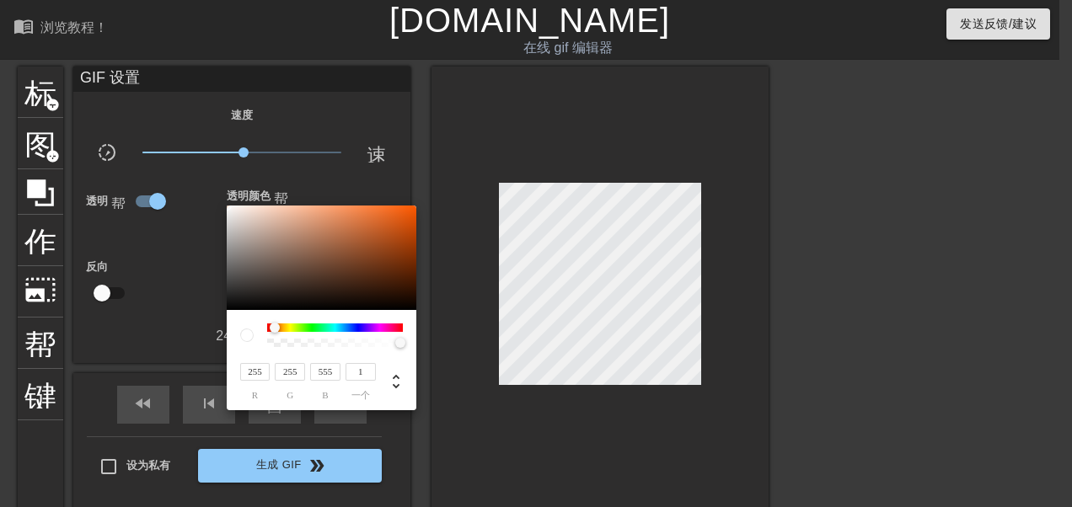
drag, startPoint x: 318, startPoint y: 371, endPoint x: 357, endPoint y: 375, distance: 38.9
click at [357, 375] on div "255 r 255 g 555 b 1 一个" at bounding box center [305, 381] width 141 height 40
type input "255"
drag, startPoint x: 355, startPoint y: 371, endPoint x: 376, endPoint y: 373, distance: 20.3
click at [376, 373] on div "255 r 255 g 255 b 1 一个" at bounding box center [321, 373] width 163 height 53
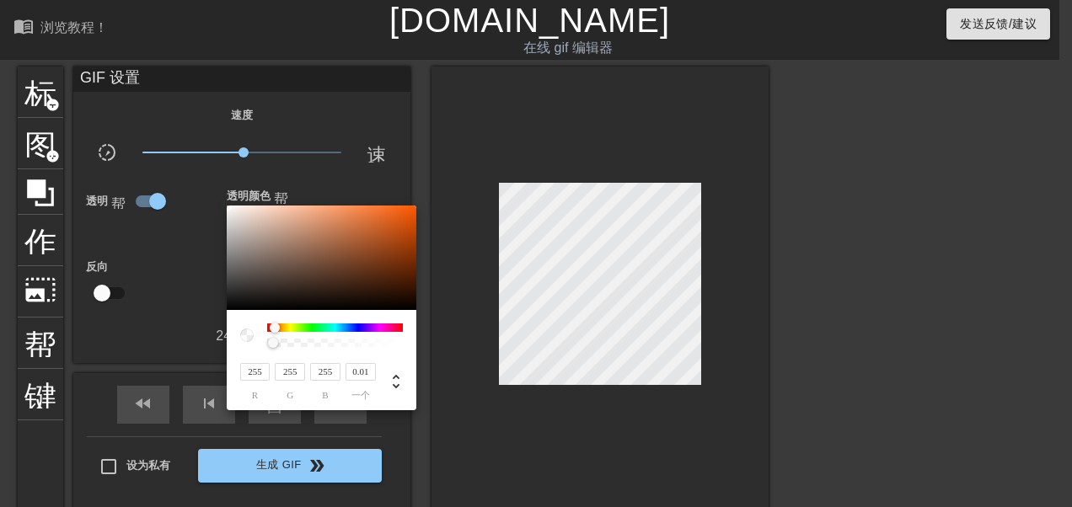
type input "0"
drag, startPoint x: 401, startPoint y: 342, endPoint x: 260, endPoint y: 352, distance: 141.0
click at [260, 352] on div "255 r 255 g 255 b 0 一个" at bounding box center [322, 360] width 190 height 100
click at [150, 330] on div at bounding box center [536, 253] width 1072 height 507
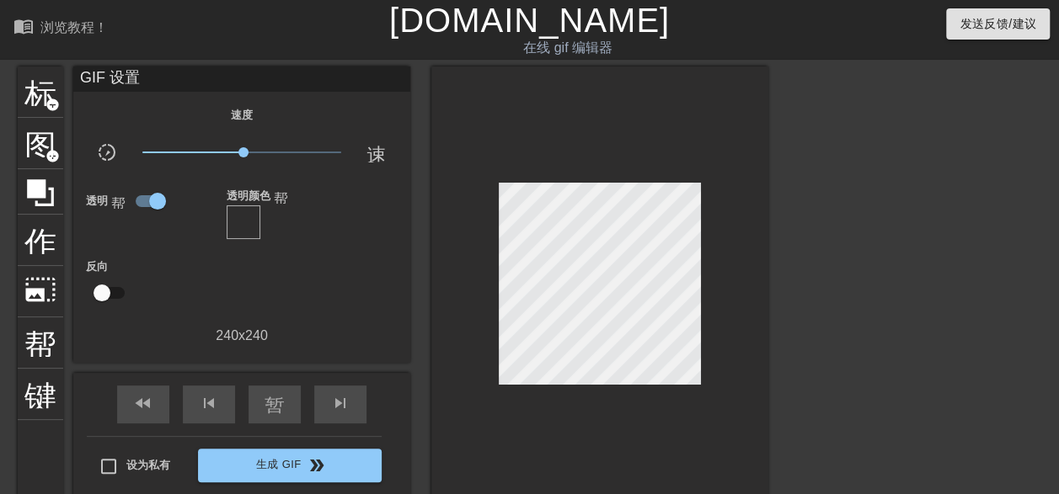
click at [317, 232] on div "透明颜色 帮助" at bounding box center [298, 212] width 143 height 55
click at [246, 219] on div at bounding box center [244, 223] width 34 height 34
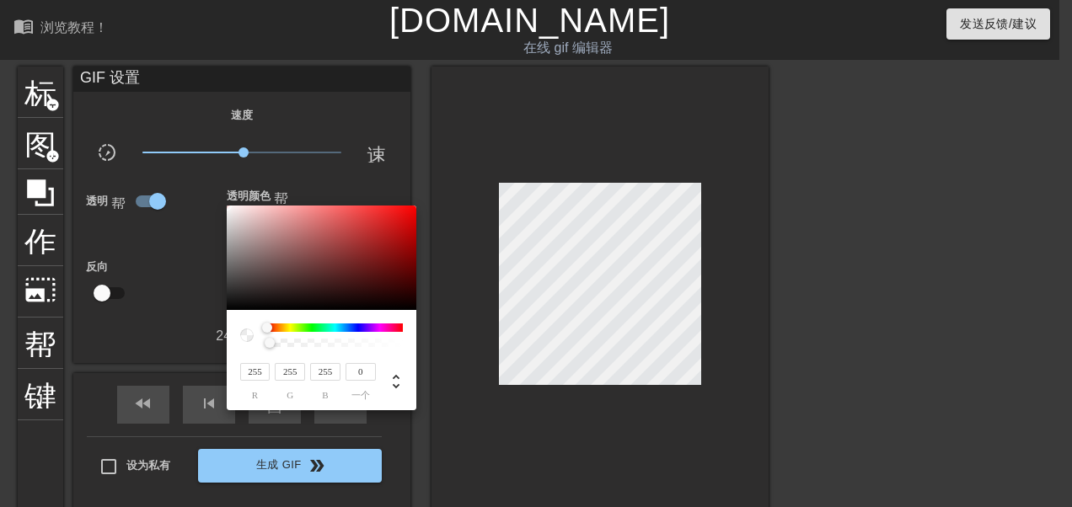
click at [179, 325] on div at bounding box center [536, 253] width 1072 height 507
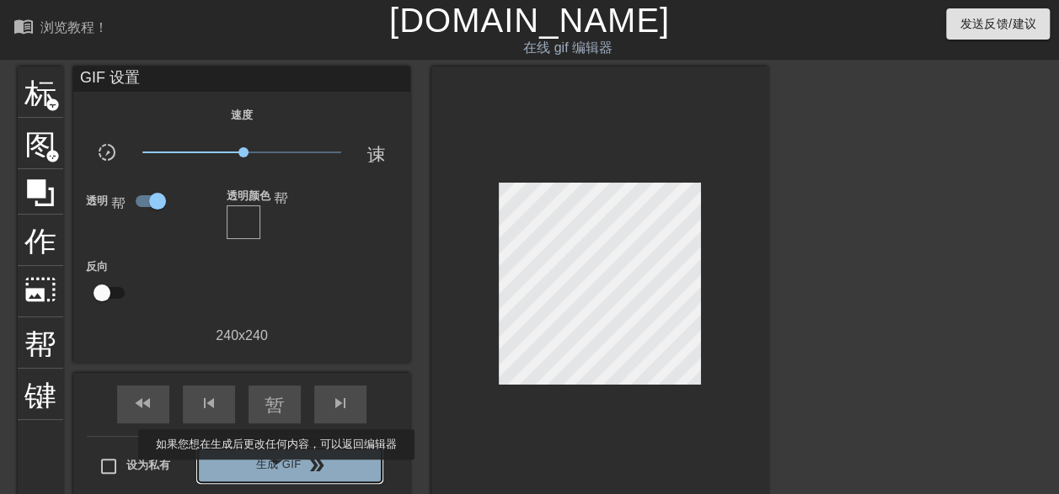
click at [276, 472] on font "生成 GIF" at bounding box center [278, 465] width 45 height 19
